Goal: Check status: Check status

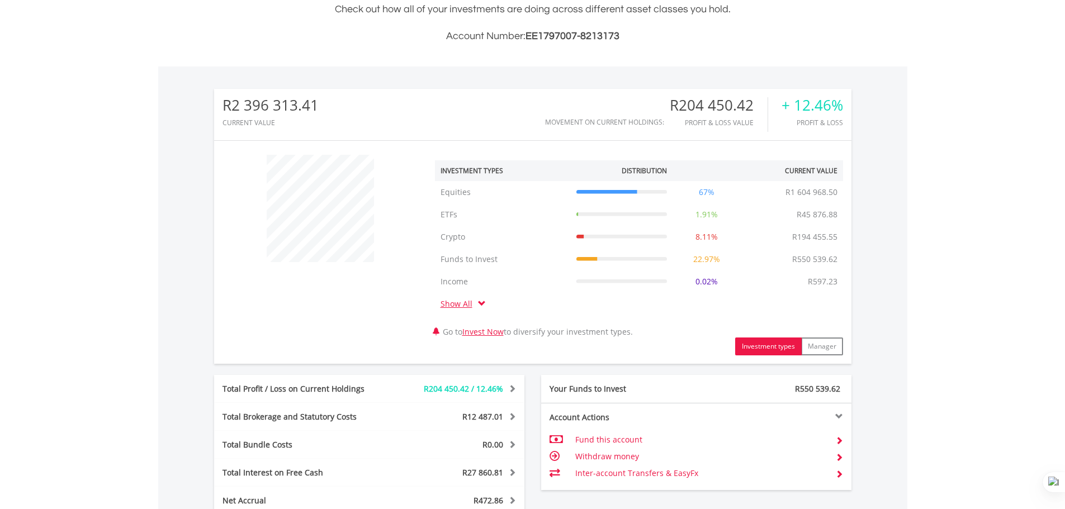
scroll to position [526, 0]
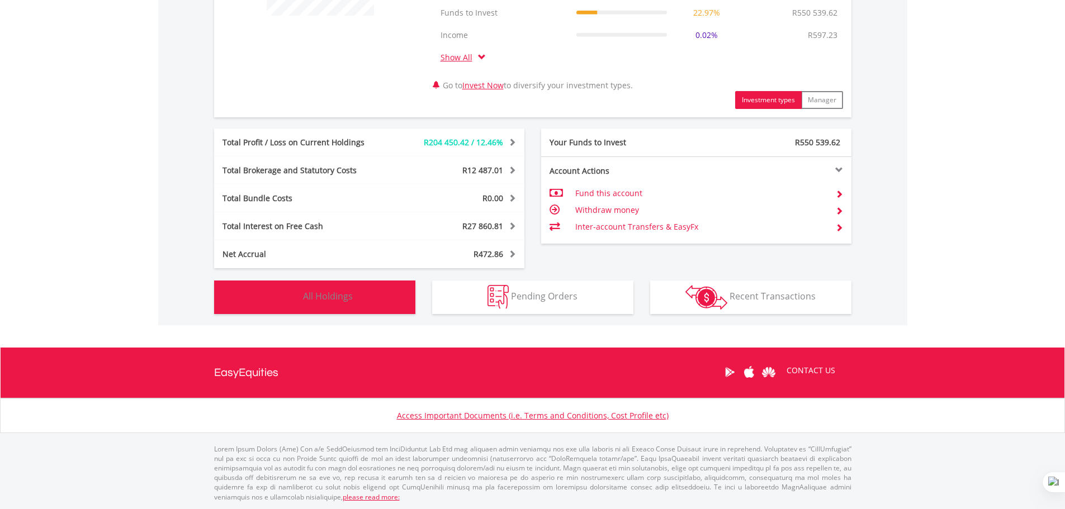
click at [290, 303] on img "button" at bounding box center [289, 297] width 24 height 24
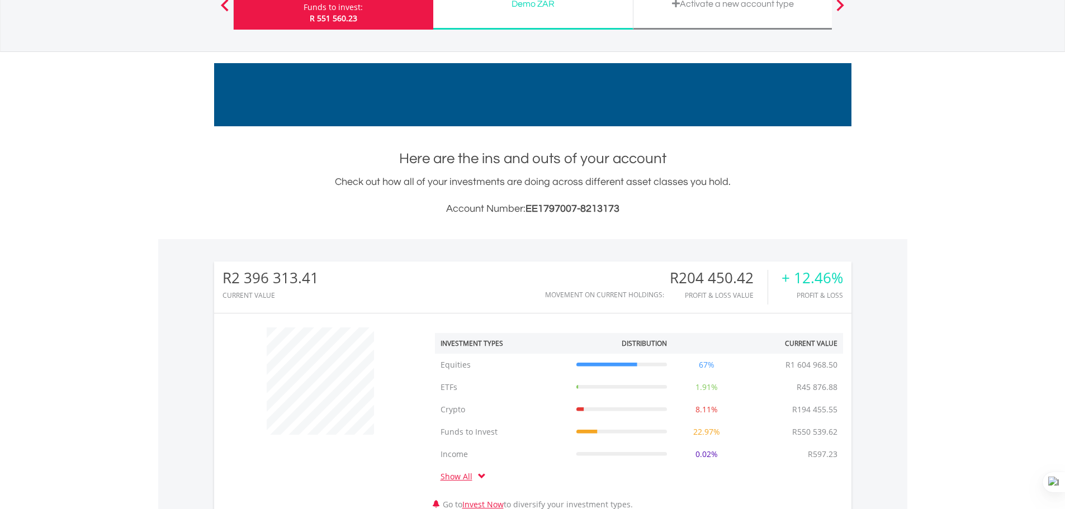
scroll to position [112, 0]
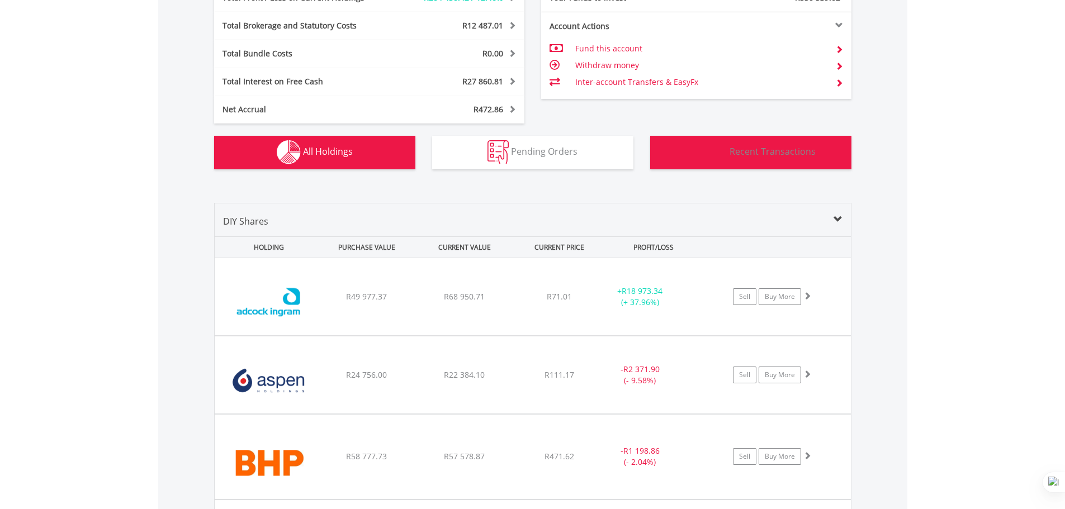
click at [733, 143] on button "Transactions Recent Transactions" at bounding box center [750, 153] width 201 height 34
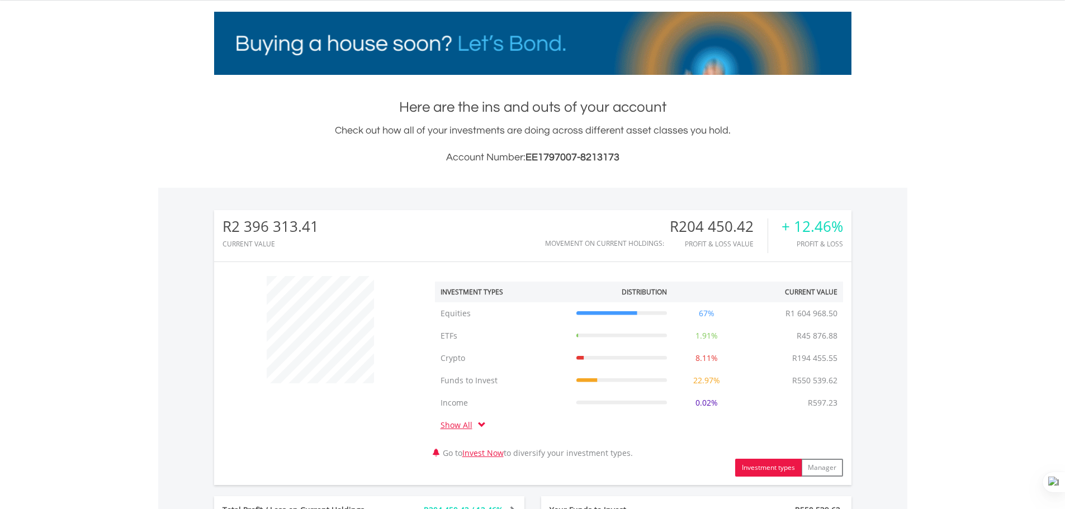
scroll to position [0, 0]
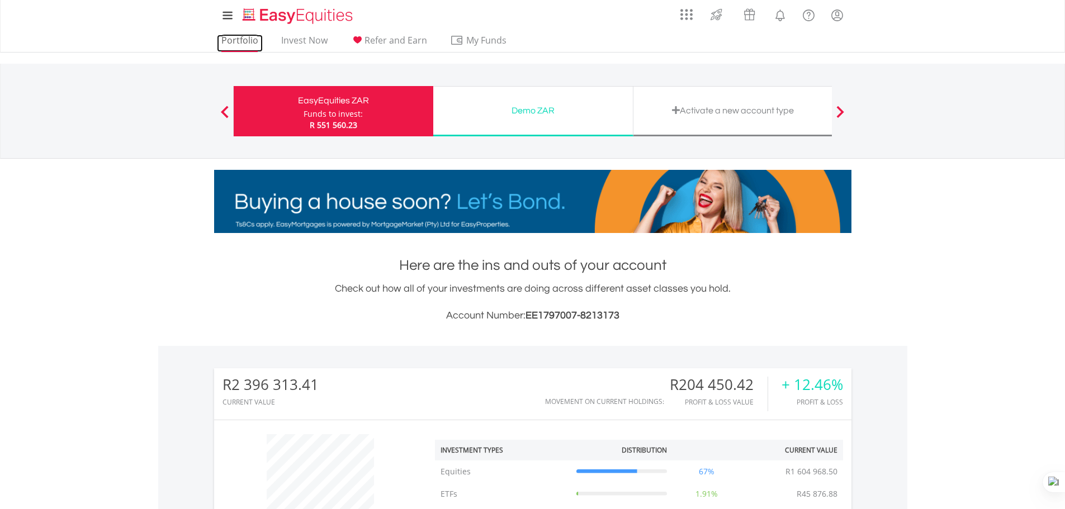
click at [235, 40] on link "Portfolio" at bounding box center [240, 43] width 46 height 17
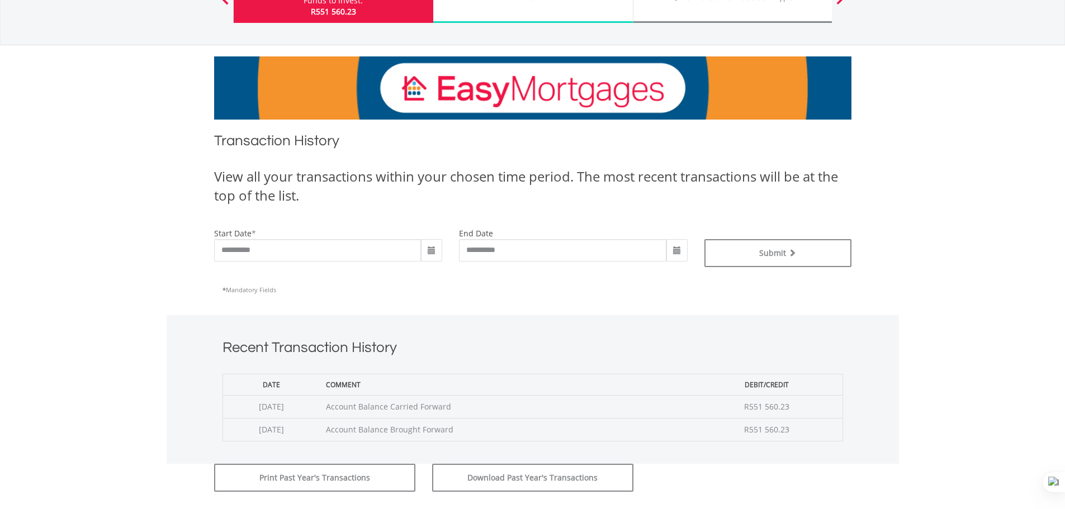
scroll to position [168, 0]
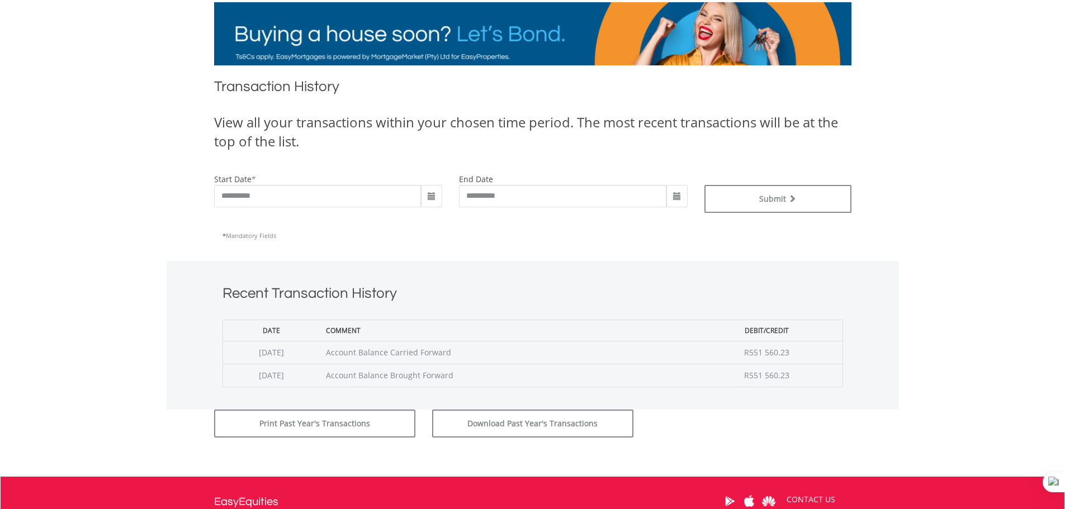
click at [428, 195] on span at bounding box center [431, 196] width 9 height 9
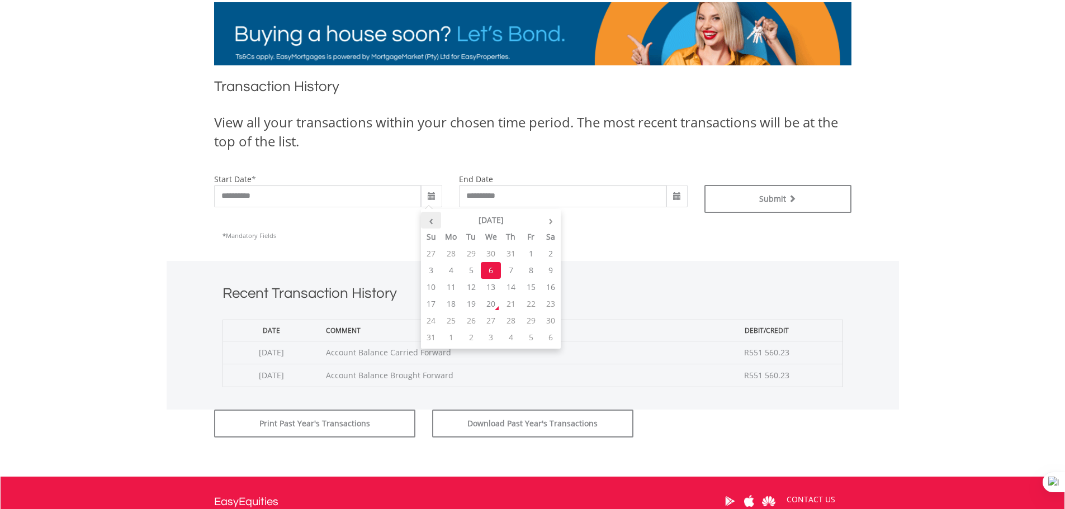
click at [434, 225] on th "‹" at bounding box center [431, 220] width 20 height 17
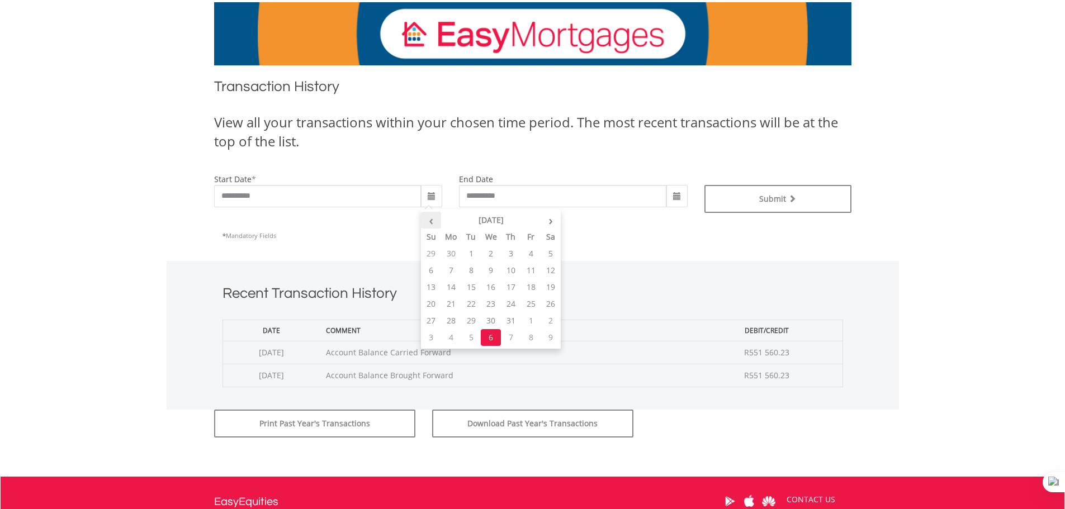
click at [434, 225] on th "‹" at bounding box center [431, 220] width 20 height 17
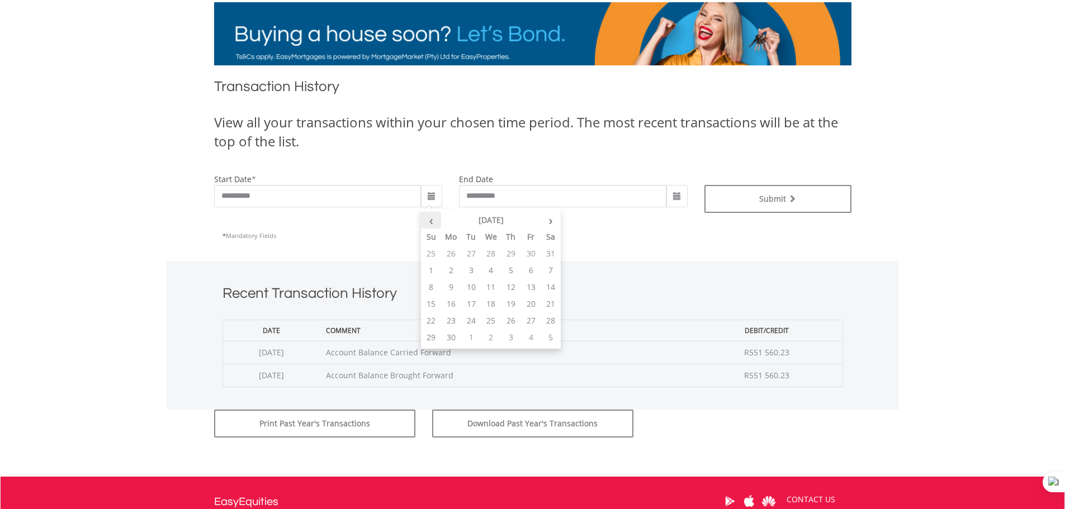
click at [434, 225] on th "‹" at bounding box center [431, 220] width 20 height 17
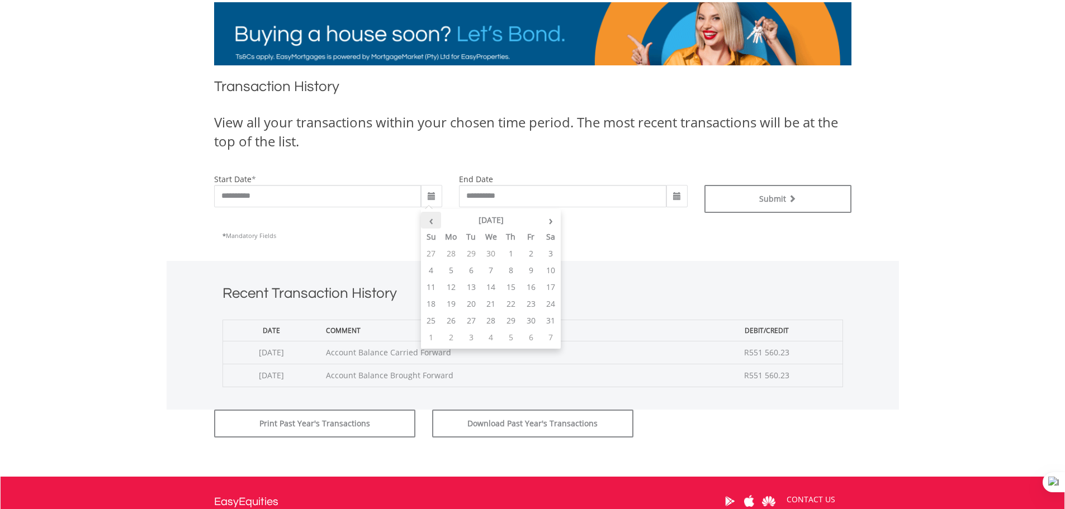
click at [434, 225] on th "‹" at bounding box center [431, 220] width 20 height 17
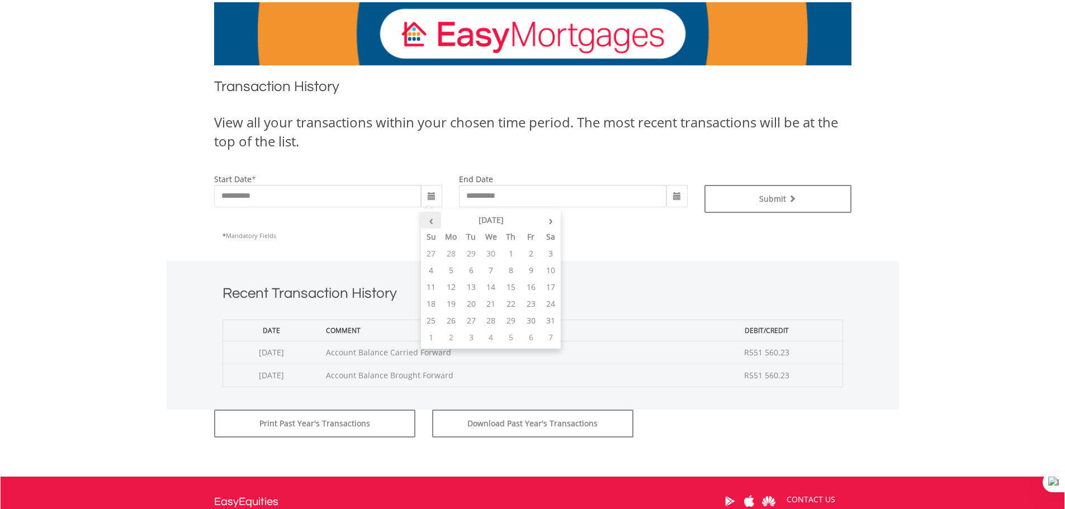
click at [434, 225] on th "‹" at bounding box center [431, 220] width 20 height 17
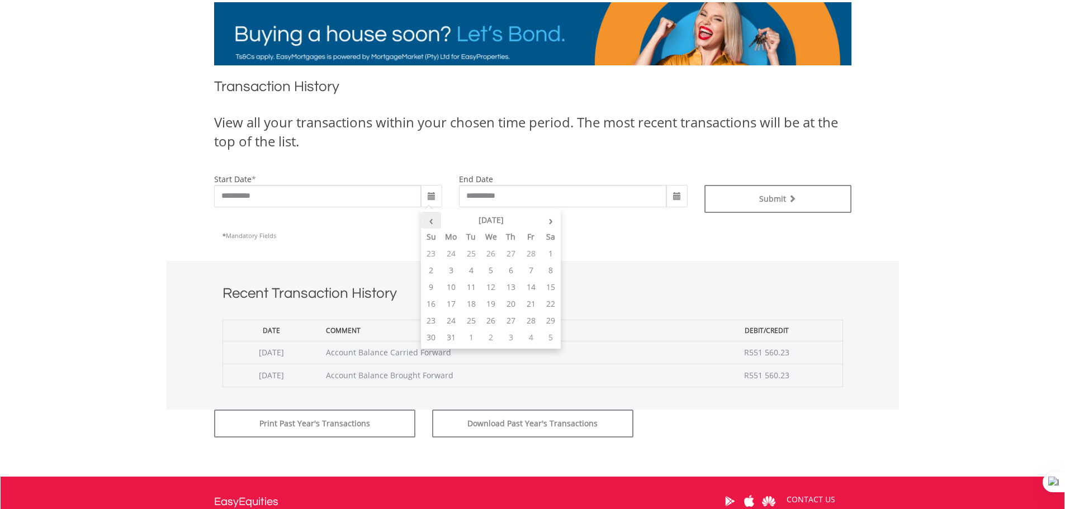
click at [434, 225] on th "‹" at bounding box center [431, 220] width 20 height 17
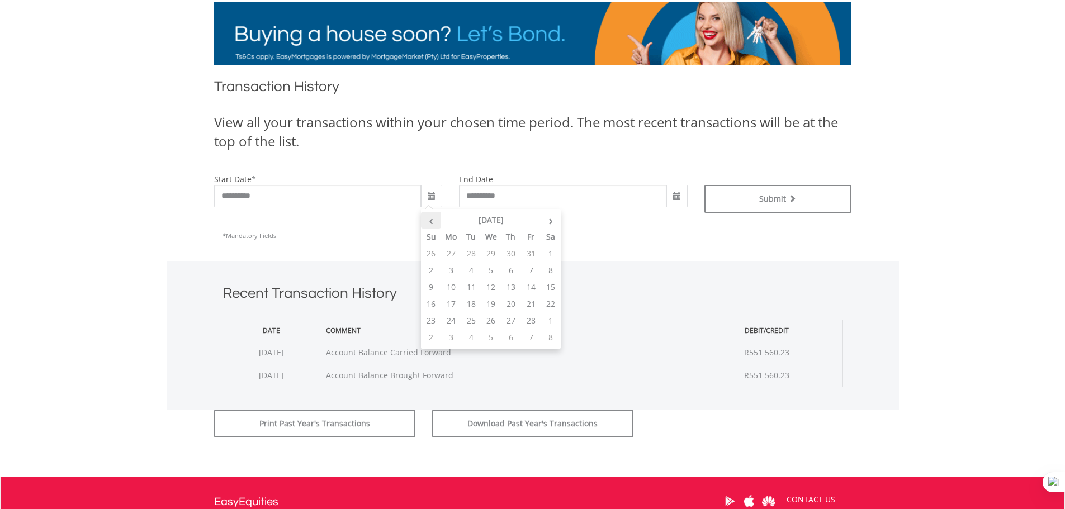
click at [434, 225] on th "‹" at bounding box center [431, 220] width 20 height 17
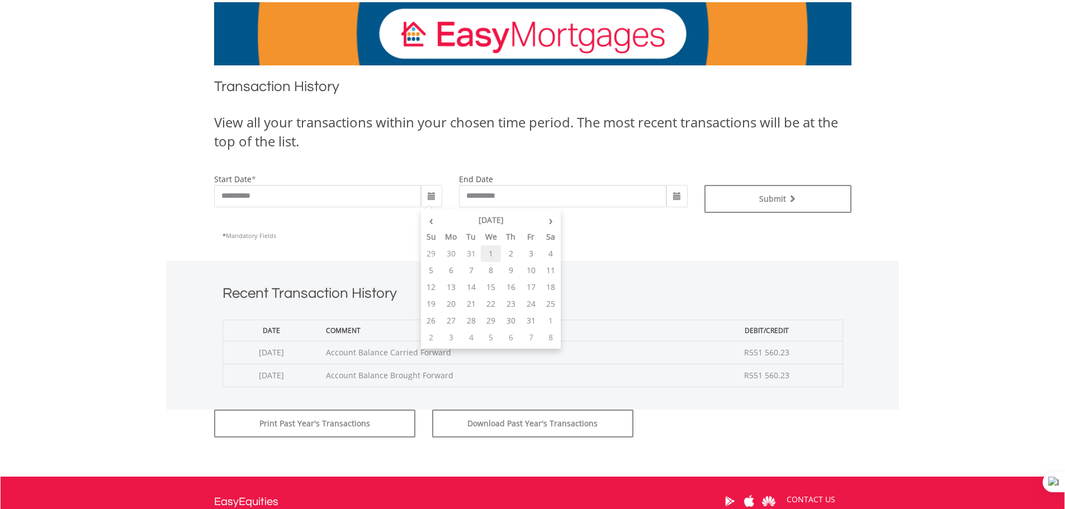
click at [491, 254] on td "1" at bounding box center [491, 253] width 20 height 17
type input "**********"
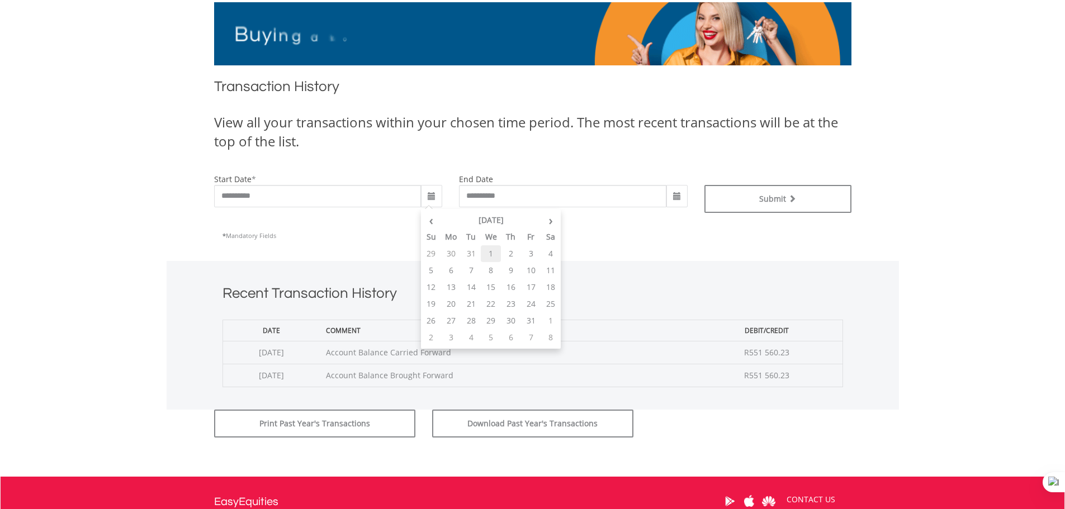
type input "**********"
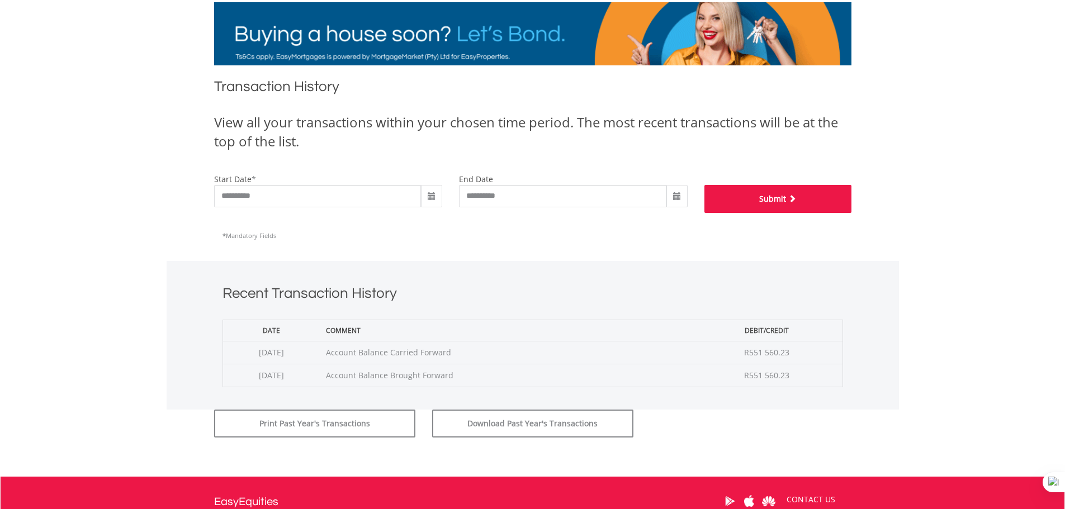
click at [755, 203] on button "Submit" at bounding box center [777, 199] width 147 height 28
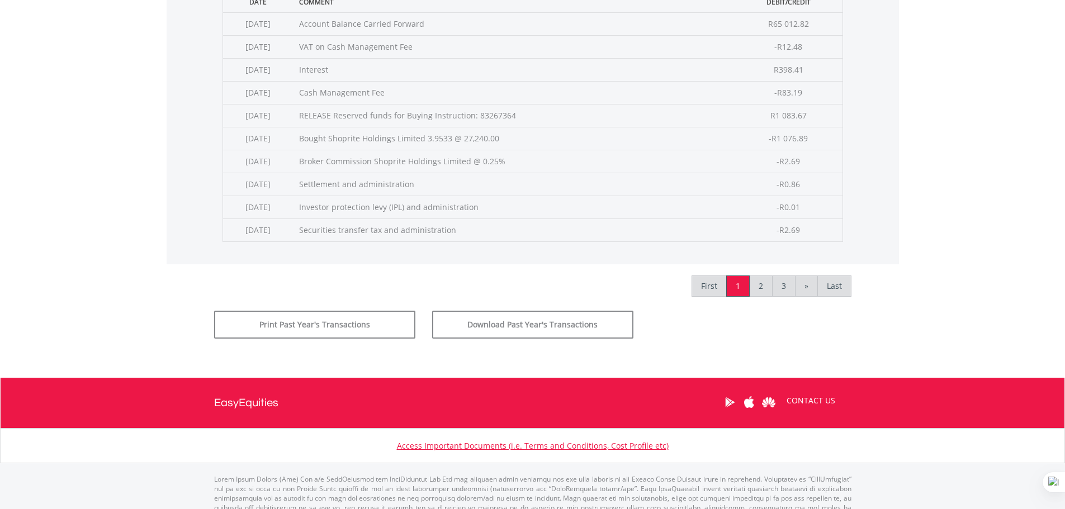
scroll to position [503, 0]
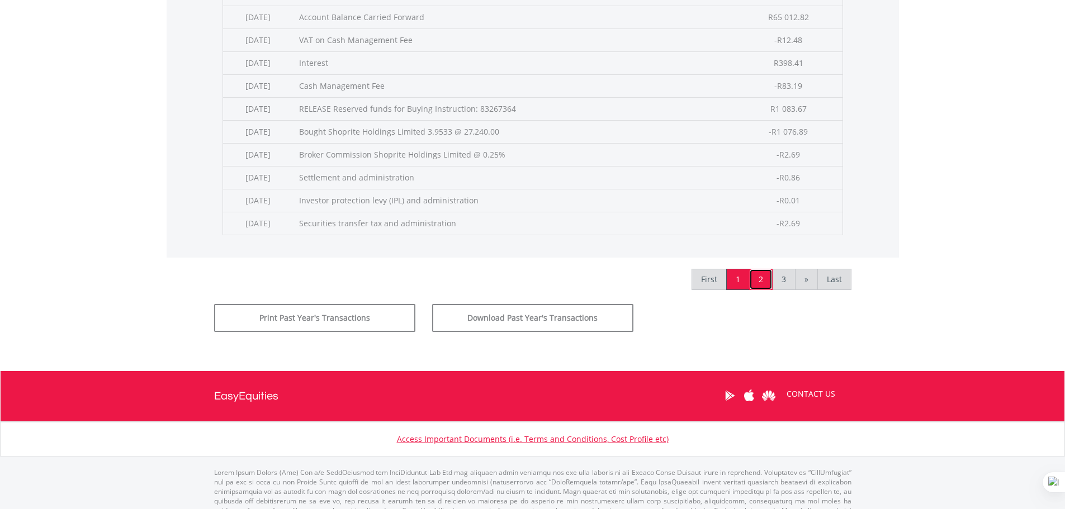
click at [763, 282] on link "2" at bounding box center [760, 279] width 23 height 21
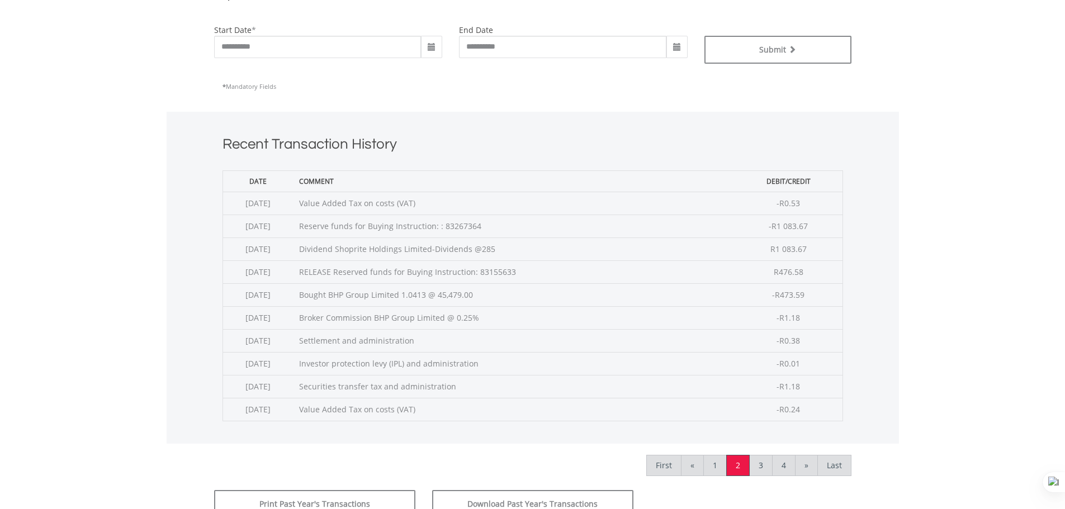
scroll to position [447, 0]
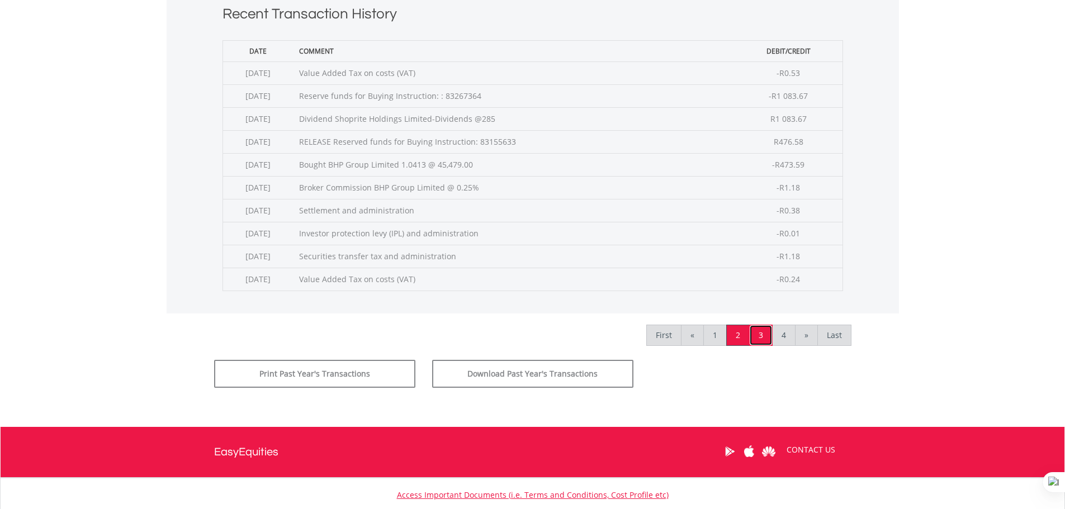
click at [766, 337] on link "3" at bounding box center [760, 335] width 23 height 21
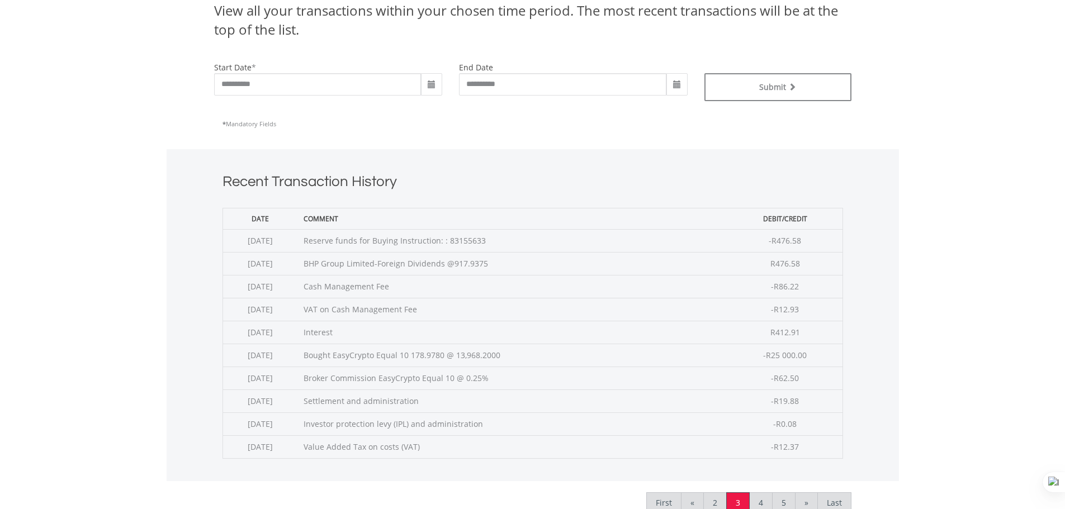
scroll to position [335, 0]
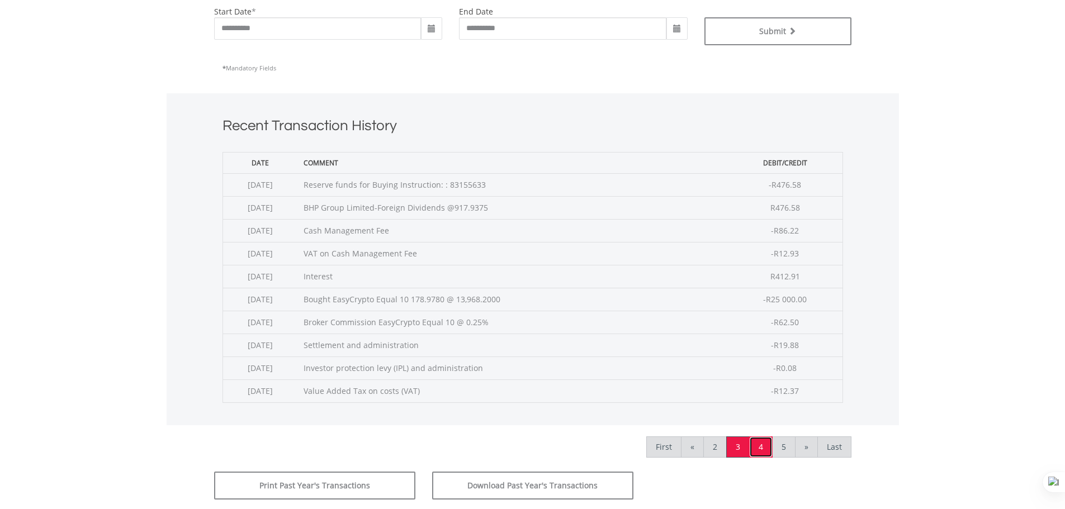
click at [768, 445] on link "4" at bounding box center [760, 447] width 23 height 21
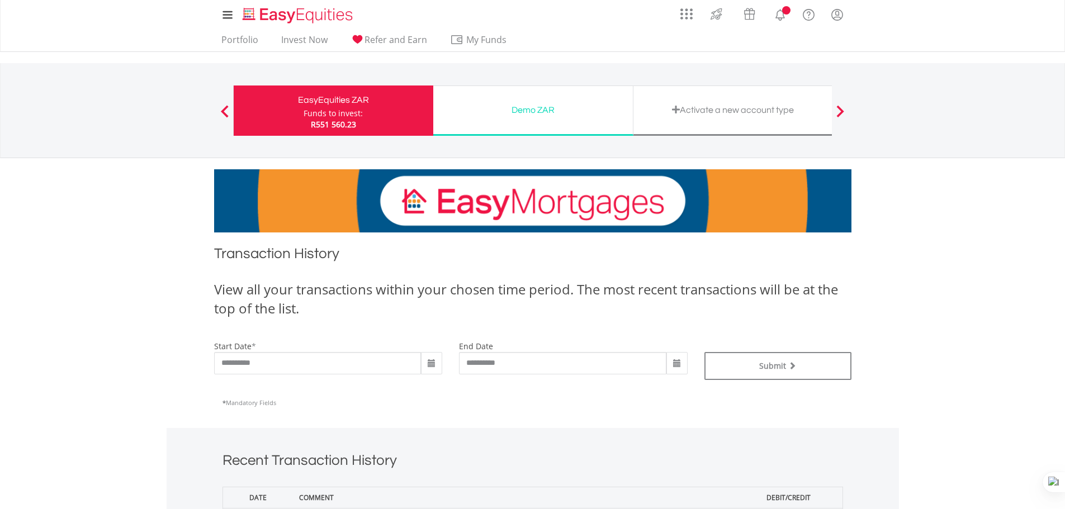
scroll to position [335, 0]
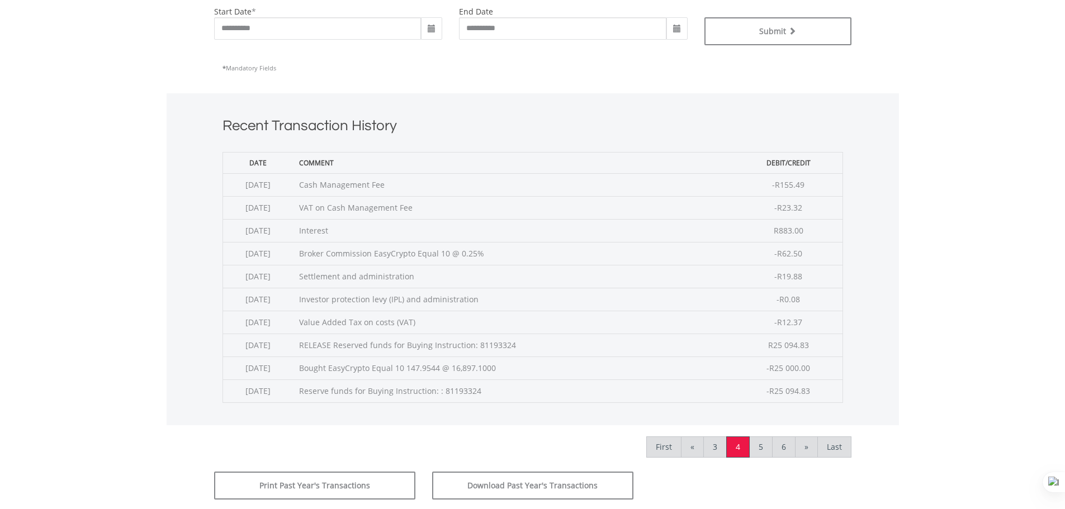
click at [676, 27] on span at bounding box center [677, 29] width 9 height 9
click at [794, 53] on th "›" at bounding box center [796, 52] width 20 height 17
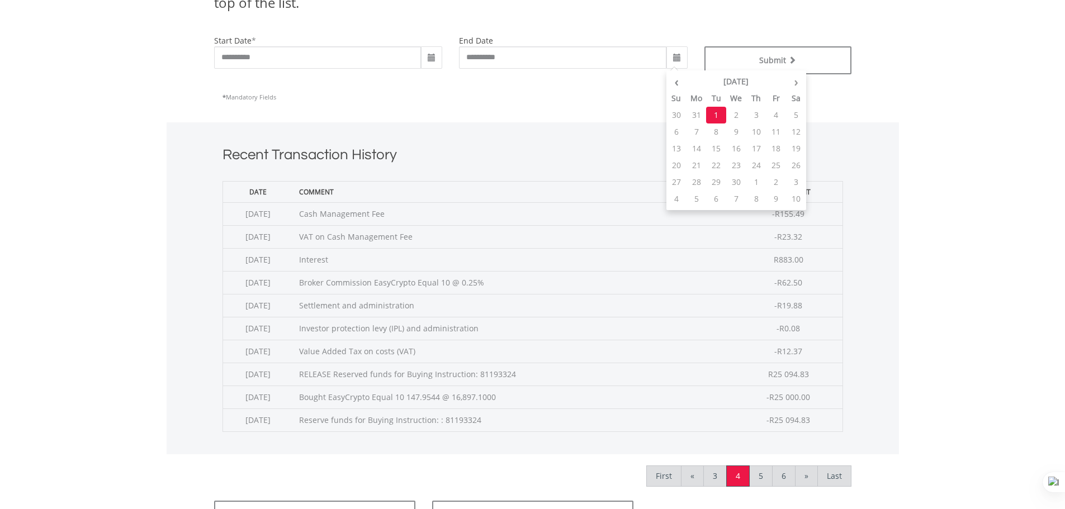
scroll to position [224, 0]
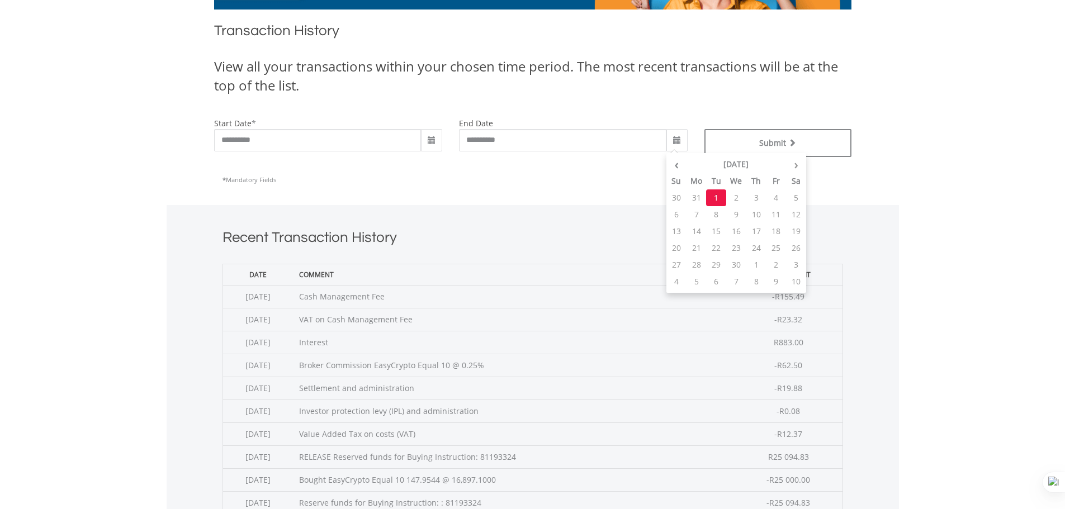
click at [428, 140] on span at bounding box center [431, 140] width 9 height 9
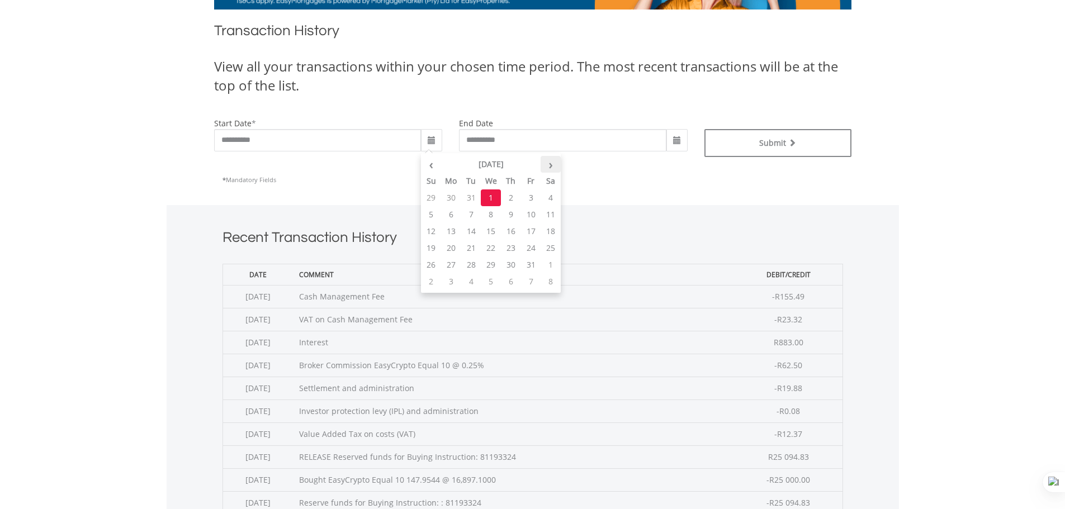
click at [546, 164] on th "›" at bounding box center [551, 164] width 20 height 17
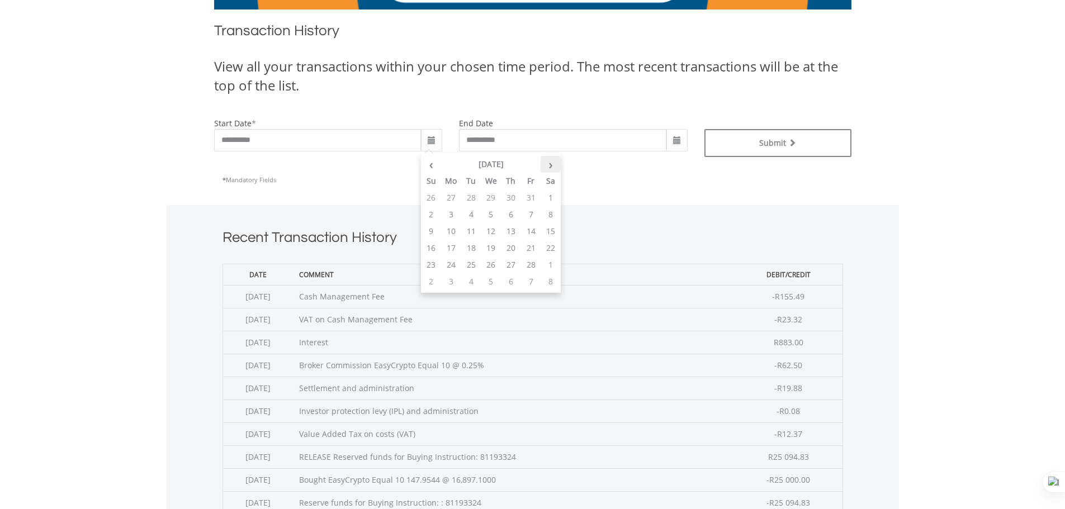
click at [546, 164] on th "›" at bounding box center [551, 164] width 20 height 17
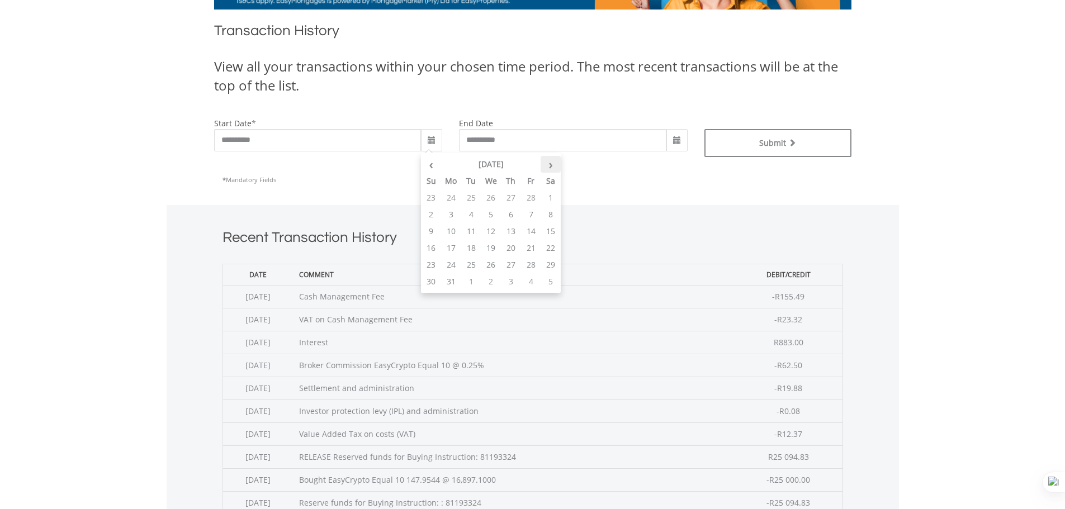
click at [546, 164] on th "›" at bounding box center [551, 164] width 20 height 17
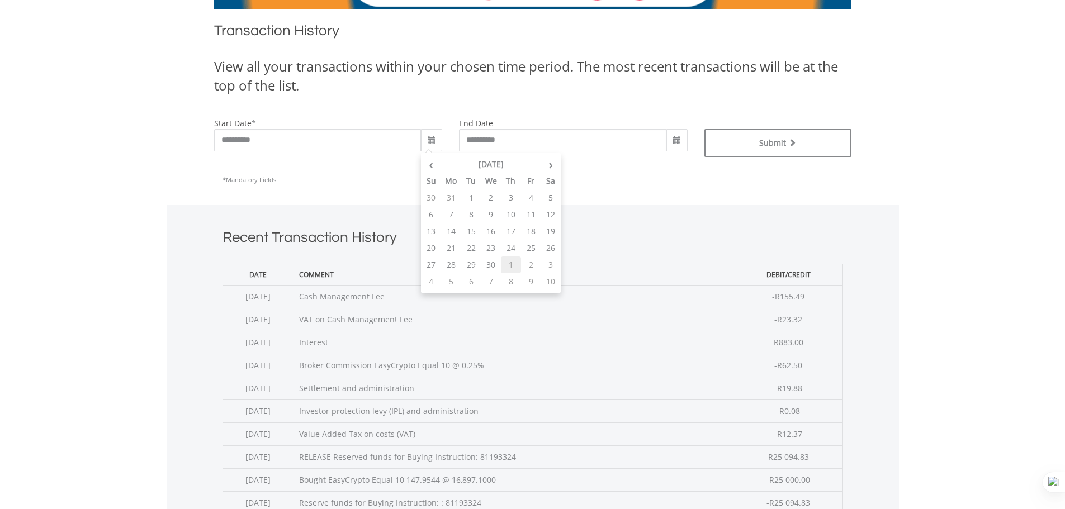
click at [510, 266] on td "1" at bounding box center [511, 265] width 20 height 17
type input "**********"
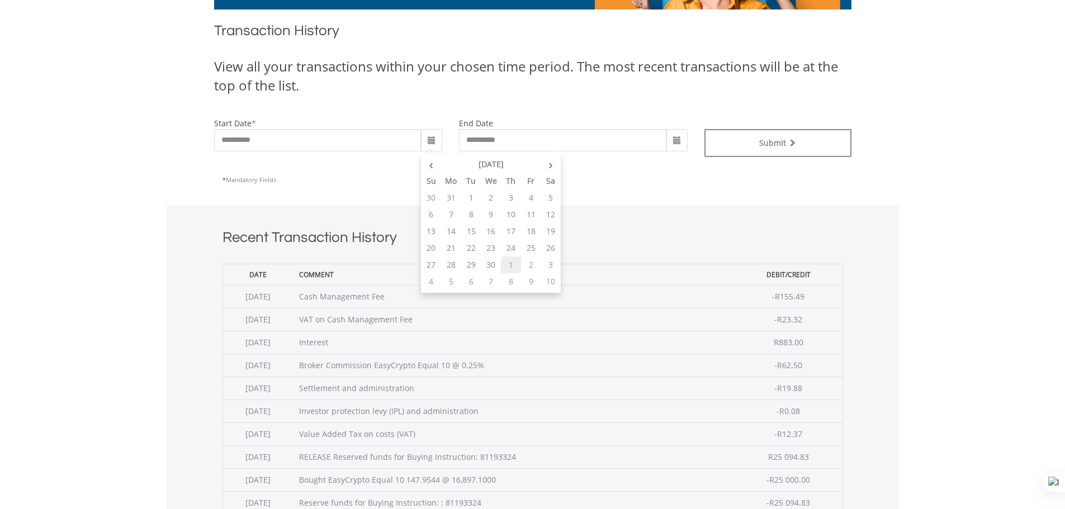
type input "**********"
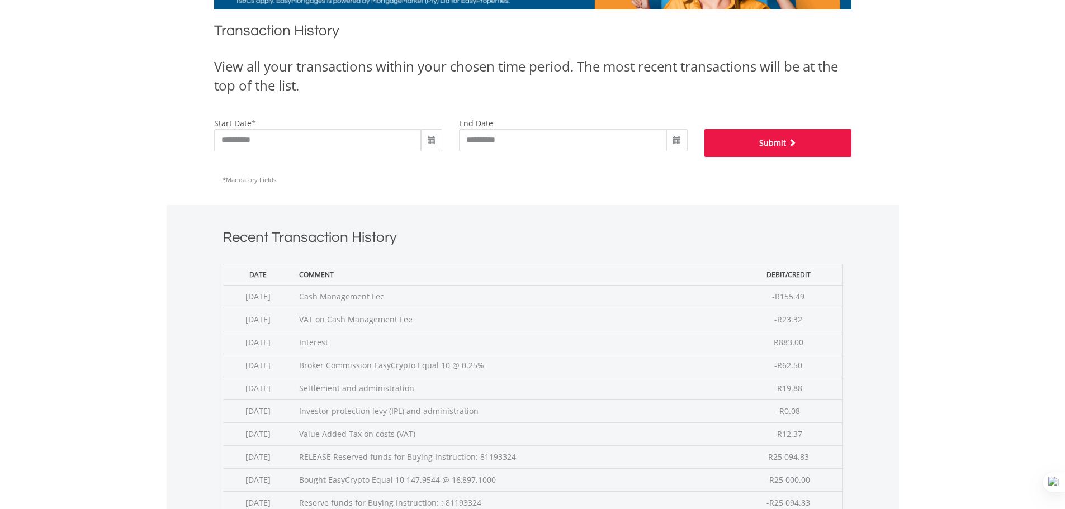
click at [759, 153] on button "Submit" at bounding box center [777, 143] width 147 height 28
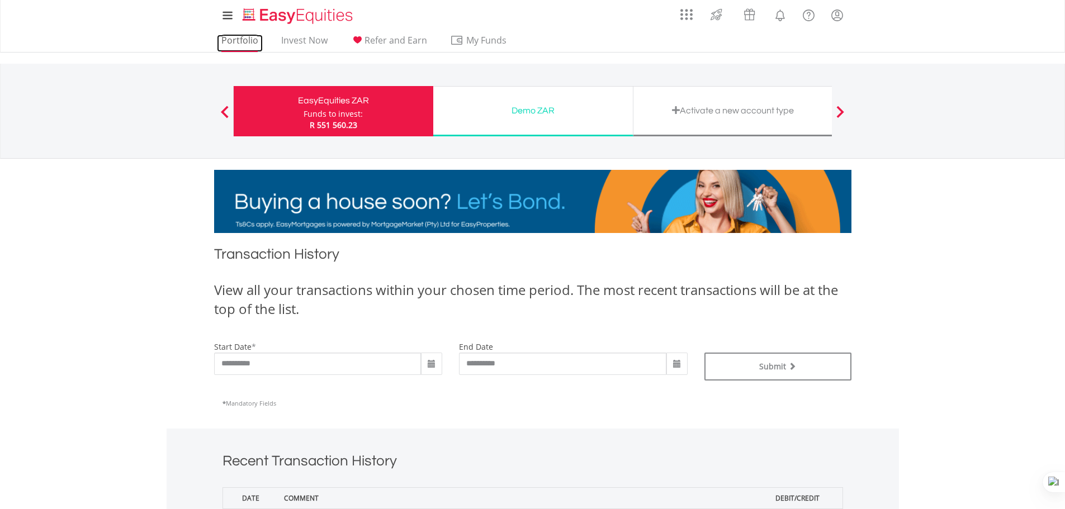
click at [229, 41] on link "Portfolio" at bounding box center [240, 43] width 46 height 17
